Goal: Obtain resource: Obtain resource

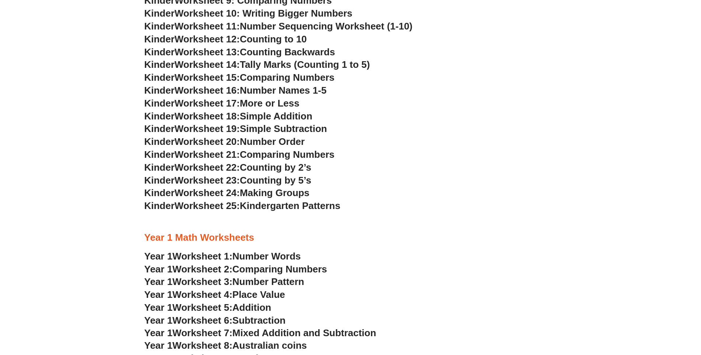
scroll to position [478, 0]
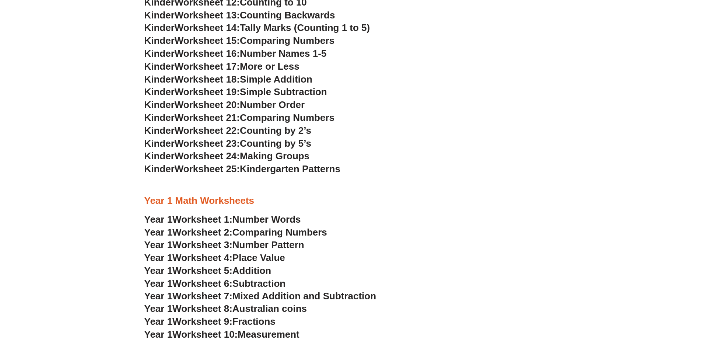
click at [272, 218] on span "Number Words" at bounding box center [266, 219] width 69 height 11
click at [217, 234] on span "Worksheet 2:" at bounding box center [202, 232] width 60 height 11
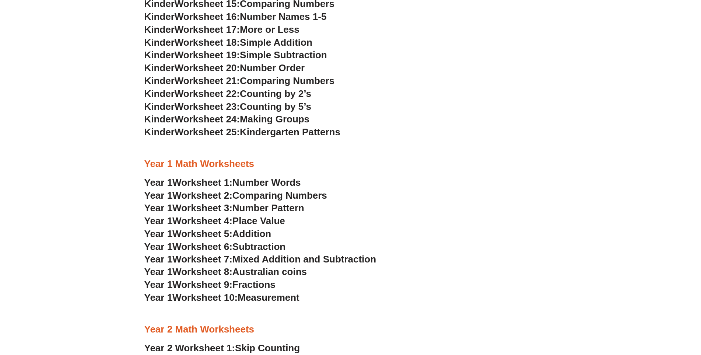
click at [268, 208] on span "Number Pattern" at bounding box center [268, 207] width 72 height 11
click at [264, 220] on span "Place Value" at bounding box center [258, 220] width 53 height 11
click at [259, 236] on span "Addition" at bounding box center [251, 233] width 39 height 11
click at [263, 247] on span "Subtraction" at bounding box center [258, 246] width 53 height 11
click at [276, 269] on span "Australian coins" at bounding box center [269, 271] width 74 height 11
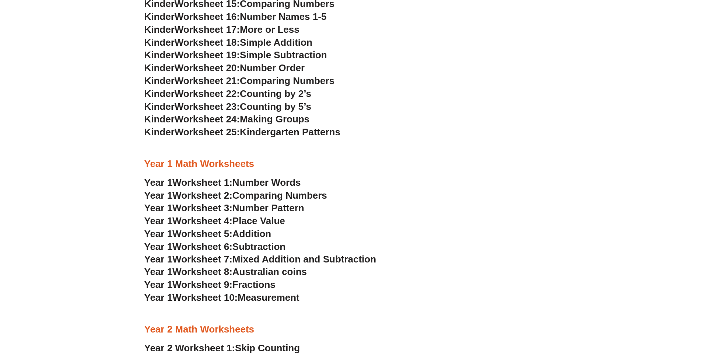
click at [273, 282] on span "Fractions" at bounding box center [253, 284] width 43 height 11
click at [258, 298] on span "Measurement" at bounding box center [269, 297] width 62 height 11
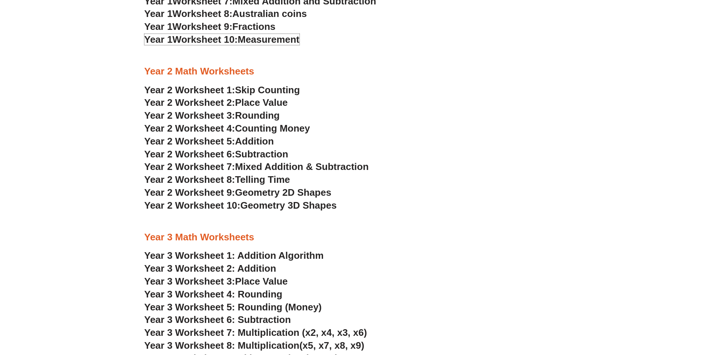
scroll to position [809, 0]
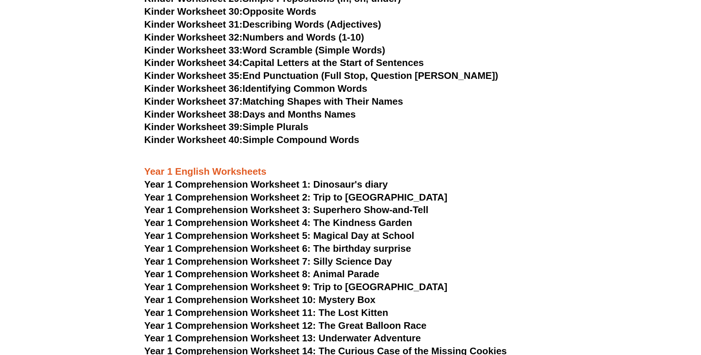
scroll to position [774, 0]
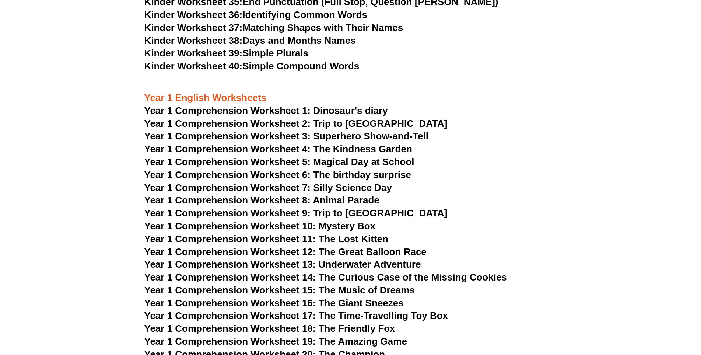
click at [338, 121] on span "Year 1 Comprehension Worksheet 2: Trip to England" at bounding box center [295, 123] width 303 height 11
click at [353, 151] on span "Year 1 Comprehension Worksheet 4: The Kindness Garden" at bounding box center [278, 148] width 268 height 11
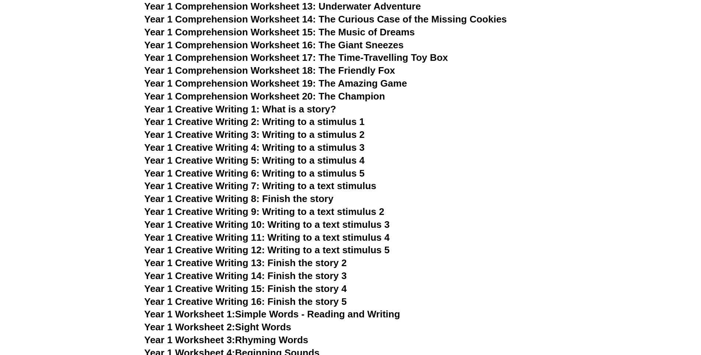
scroll to position [1069, 0]
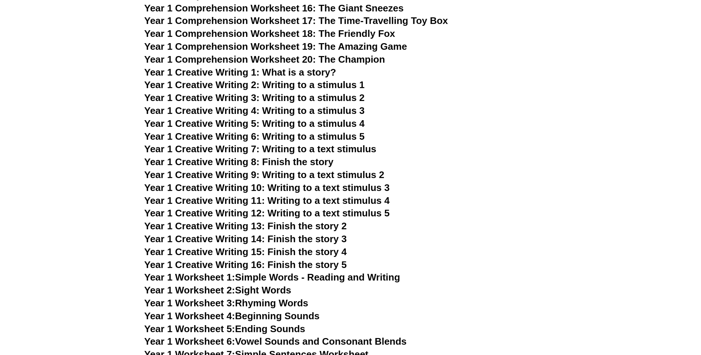
click at [388, 275] on link "Year 1 Worksheet 1: Simple Words - Reading and Writing" at bounding box center [272, 277] width 256 height 11
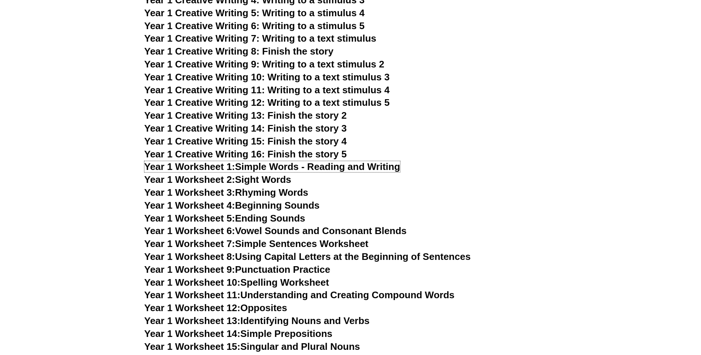
scroll to position [1216, 0]
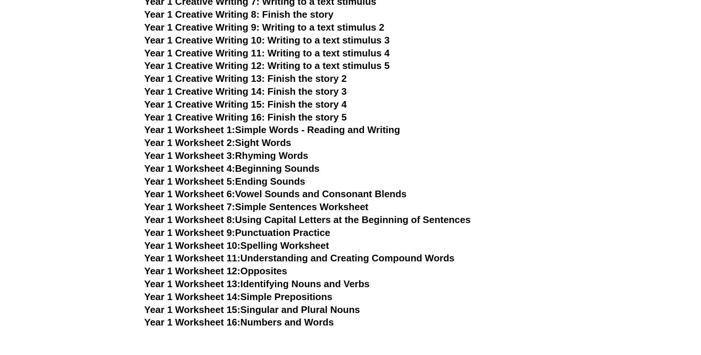
click at [343, 199] on link "Year 1 Worksheet 6: Vowel Sounds and Consonant Blends" at bounding box center [275, 193] width 262 height 11
click at [300, 208] on link "Year 1 Worksheet 7: Simple Sentences Worksheet" at bounding box center [256, 206] width 224 height 11
click at [299, 245] on link "Year 1 Worksheet 10: Spelling Worksheet" at bounding box center [236, 245] width 185 height 11
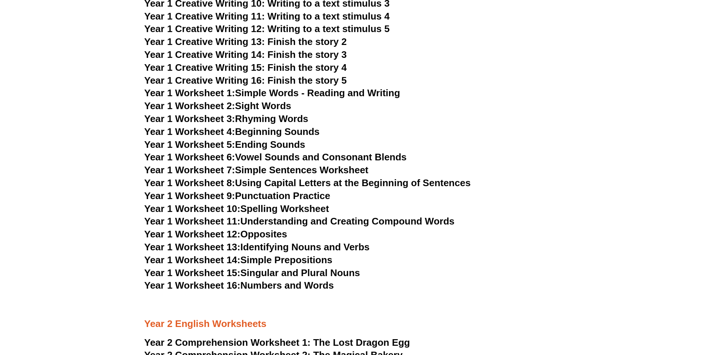
click at [260, 235] on link "Year 1 Worksheet 12: Opposites" at bounding box center [215, 233] width 143 height 11
click at [266, 286] on link "Year 1 Worksheet 16: Numbers and Words" at bounding box center [239, 285] width 190 height 11
